Goal: Task Accomplishment & Management: Use online tool/utility

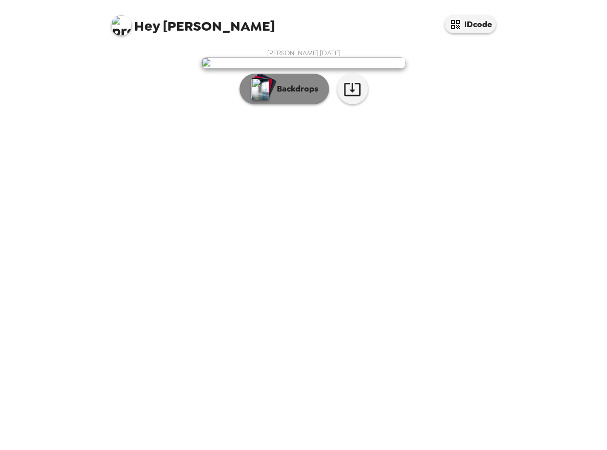
click at [309, 95] on p "Backdrops" at bounding box center [295, 89] width 47 height 12
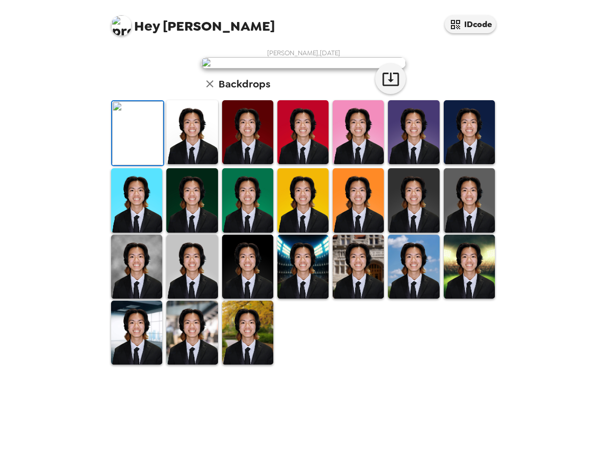
scroll to position [160, 0]
click at [382, 86] on icon "button" at bounding box center [390, 79] width 16 height 13
click at [477, 103] on div "[PERSON_NAME] , [DATE] Backdrops" at bounding box center [303, 207] width 389 height 317
